Goal: Check status: Check status

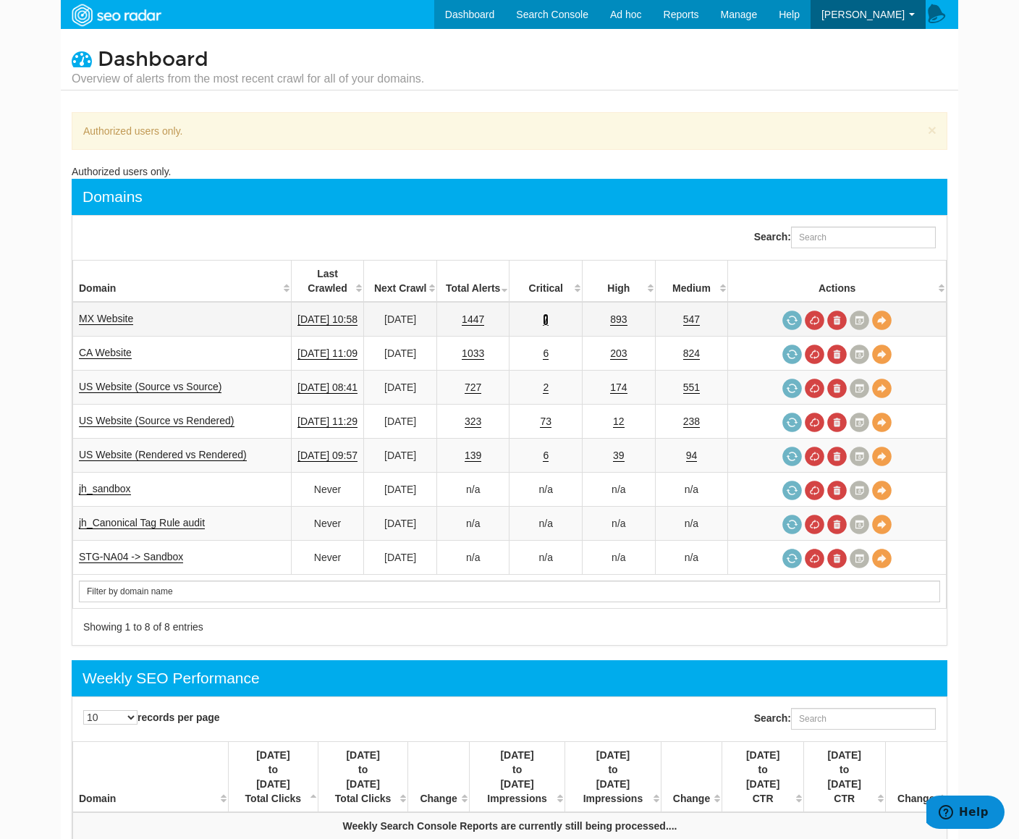
click at [549, 313] on link "7" at bounding box center [546, 319] width 6 height 12
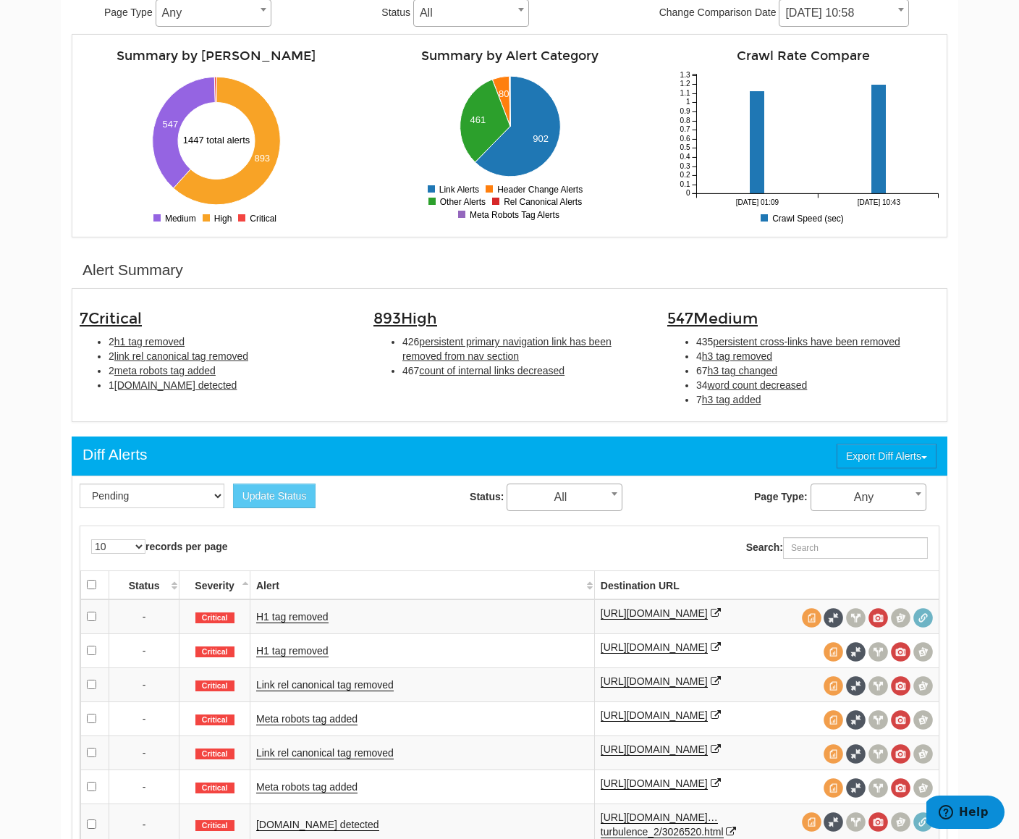
scroll to position [217, 0]
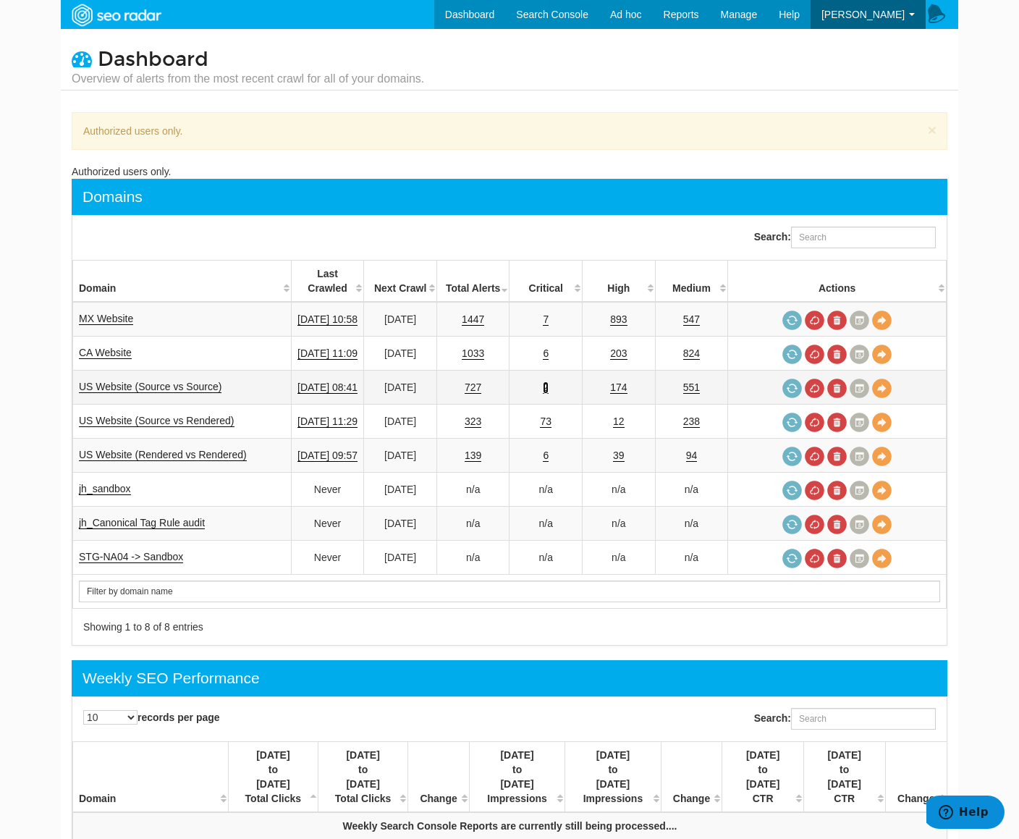
click at [549, 381] on link "2" at bounding box center [546, 387] width 6 height 12
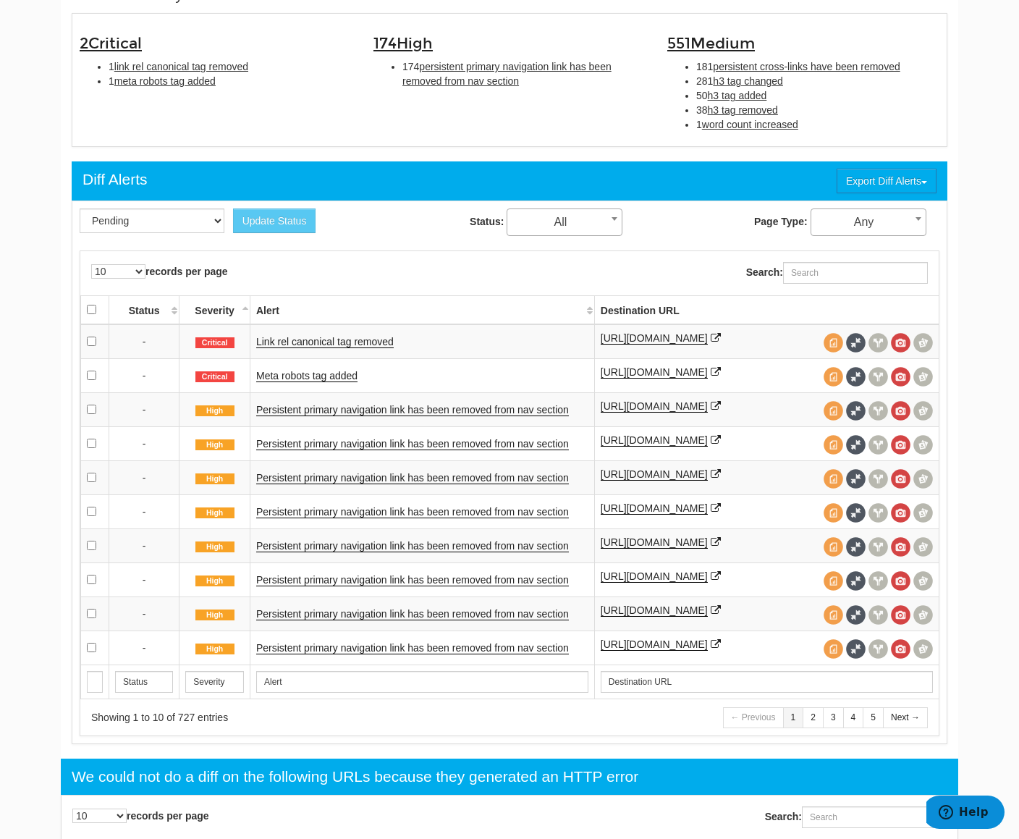
scroll to position [489, 0]
